Goal: Information Seeking & Learning: Learn about a topic

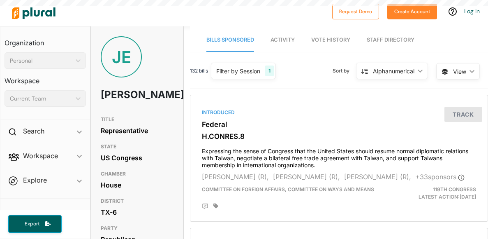
click at [279, 42] on span "Activity" at bounding box center [283, 40] width 24 height 6
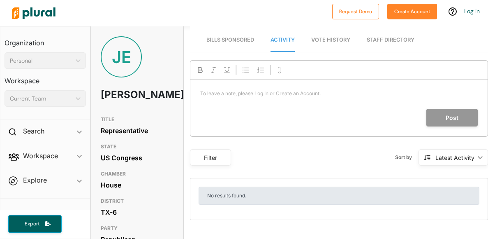
click at [230, 35] on link "Bills Sponsored" at bounding box center [230, 39] width 48 height 23
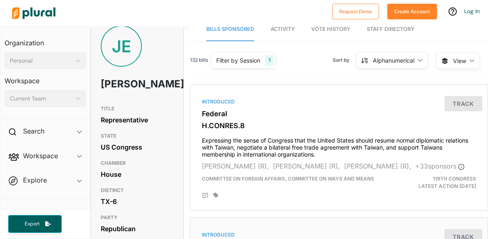
scroll to position [8, 0]
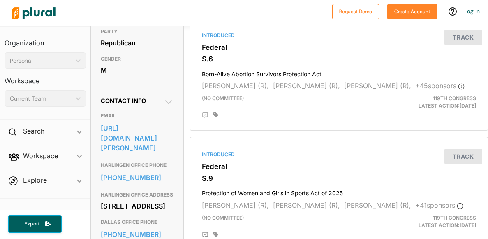
scroll to position [239, 0]
